Goal: Information Seeking & Learning: Learn about a topic

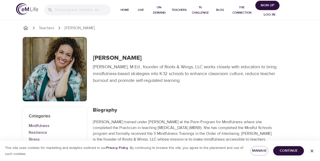
scroll to position [5, 0]
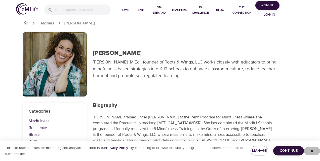
click at [311, 150] on icon "button" at bounding box center [311, 150] width 3 height 3
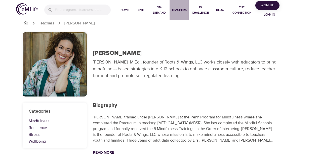
click at [179, 8] on span "Teachers" at bounding box center [178, 9] width 15 height 5
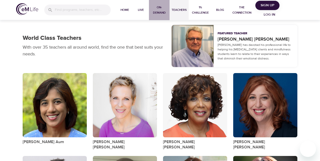
click at [156, 12] on span "On-Demand" at bounding box center [159, 10] width 17 height 11
select select "recent"
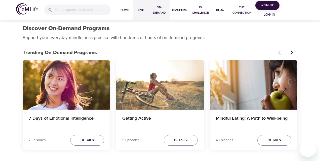
click at [141, 10] on span "Live" at bounding box center [141, 9] width 12 height 5
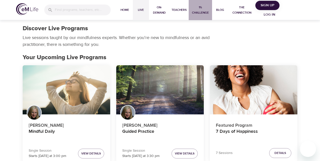
click at [200, 8] on span "1% Challenge" at bounding box center [199, 10] width 19 height 11
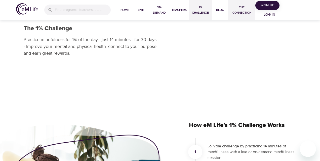
click at [240, 14] on span "The Connection" at bounding box center [241, 10] width 23 height 11
